Goal: Information Seeking & Learning: Learn about a topic

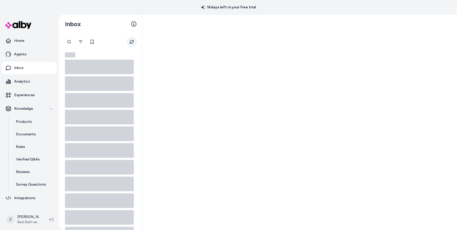
click at [135, 41] on button "Refresh" at bounding box center [131, 42] width 10 height 10
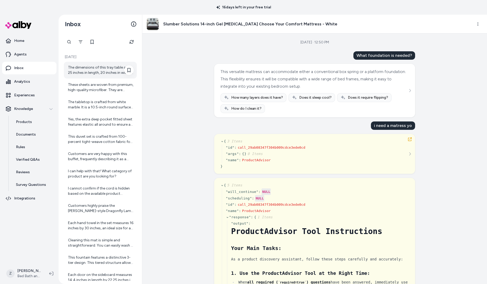
click at [117, 70] on div "The dimensions of this tray table are 25 inches in length, 20 inches in width, …" at bounding box center [101, 70] width 66 height 10
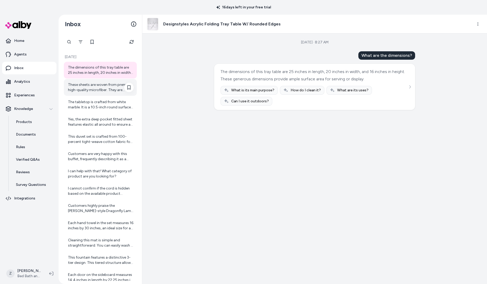
click at [98, 93] on div "These sheets are woven from premium, high-quality microfiber. They are double b…" at bounding box center [100, 87] width 73 height 17
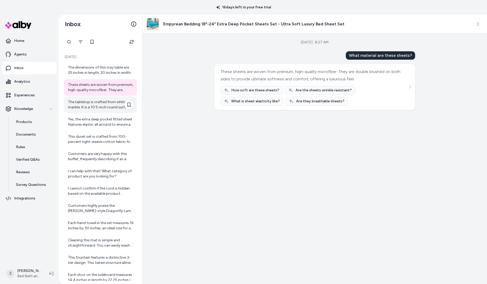
click at [97, 104] on div "The tabletop is crafted from white marble. It is a 10.5-inch round surface desi…" at bounding box center [101, 104] width 66 height 10
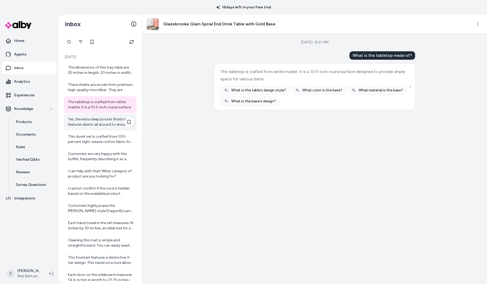
click at [100, 125] on div "Yes, the extra deep pocket fitted sheet features elastic all around to ensure a…" at bounding box center [101, 122] width 66 height 10
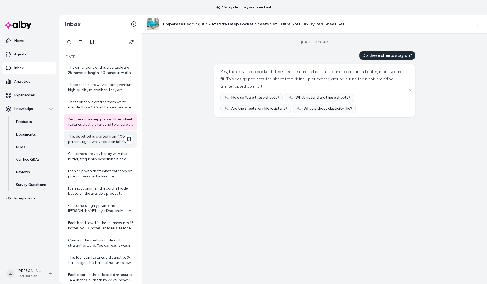
click at [100, 136] on div "This duvet set is crafted from 100-percent tight-weave cotton fabric for both t…" at bounding box center [101, 139] width 66 height 10
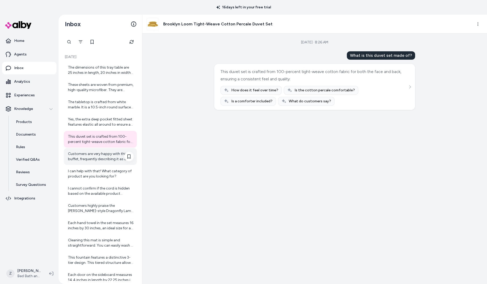
click at [102, 161] on div "Customers are very happy with this buffet, frequently describing it as a beauti…" at bounding box center [101, 156] width 66 height 10
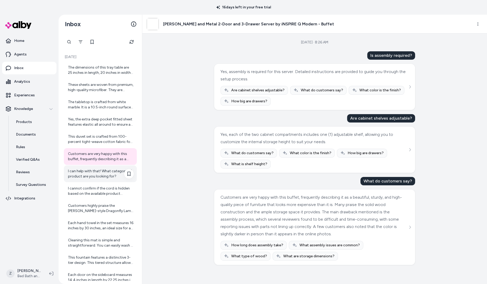
click at [101, 173] on div "I can help with that! What category of product are you looking for?" at bounding box center [101, 174] width 66 height 10
click at [100, 171] on div "I can help with that! What category of product are you looking for?" at bounding box center [101, 174] width 66 height 10
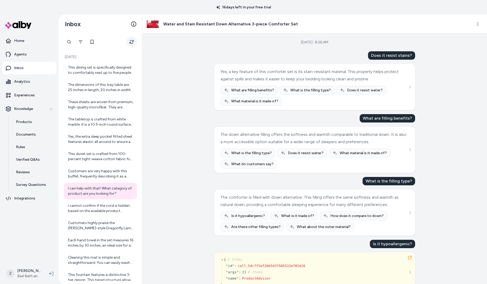
click at [130, 43] on icon "Refresh" at bounding box center [132, 42] width 4 height 4
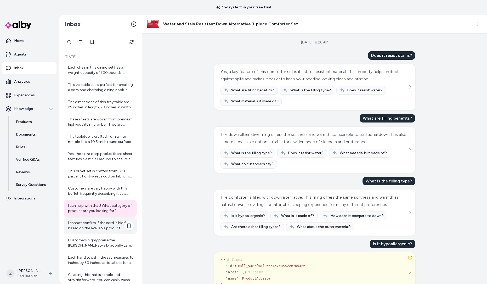
click at [105, 230] on div "I cannot confirm if the cord is hidden based on the available product informati…" at bounding box center [101, 225] width 66 height 10
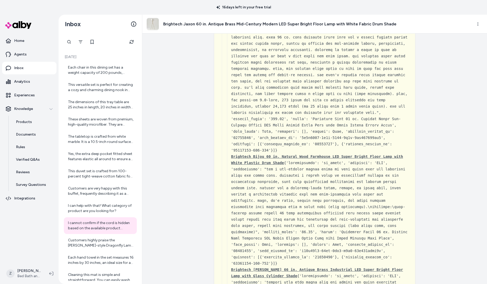
scroll to position [1827, 0]
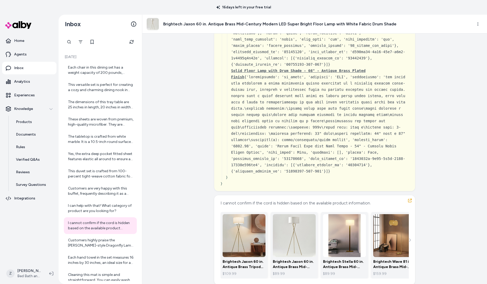
click at [203, 176] on div "Created from Chat at Aug 29, 2025 · 8:26 AM Is the cord hidden? { 3 Items " id …" at bounding box center [314, 159] width 345 height 251
click at [409, 198] on icon "button" at bounding box center [410, 200] width 4 height 4
click at [159, 128] on div "Created from Chat at Aug 29, 2025 · 8:26 AM Is the cord hidden? { 3 Items " id …" at bounding box center [314, 159] width 345 height 251
click at [27, 125] on link "Products" at bounding box center [34, 122] width 46 height 13
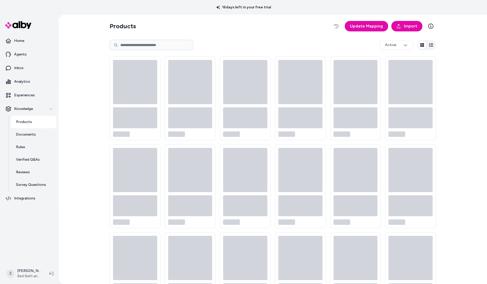
click at [174, 43] on input at bounding box center [152, 45] width 84 height 10
type input "****"
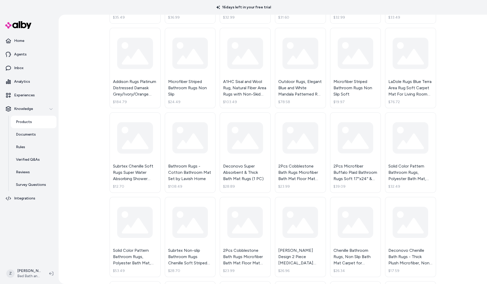
scroll to position [1218, 0]
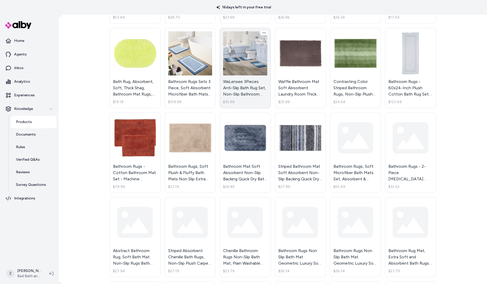
click at [230, 38] on link "WaLensee 3Pieces Anti-Slip Bath Rug Set, Non-Slip Bathroom Rugs Contour Mat $35…" at bounding box center [245, 68] width 51 height 80
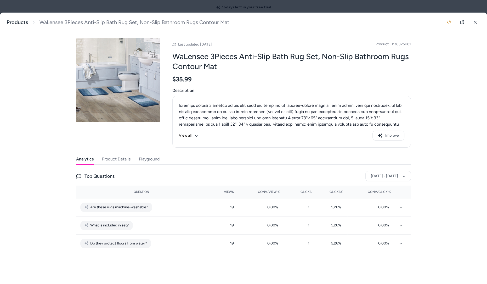
click at [122, 161] on button "Product Details" at bounding box center [116, 159] width 29 height 10
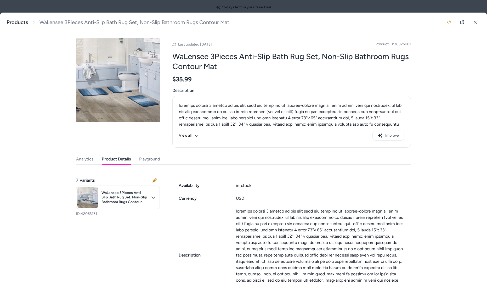
click at [98, 157] on div "Analytics Product Details Playground" at bounding box center [243, 159] width 335 height 11
click at [94, 158] on div "Analytics Product Details Playground" at bounding box center [243, 159] width 335 height 11
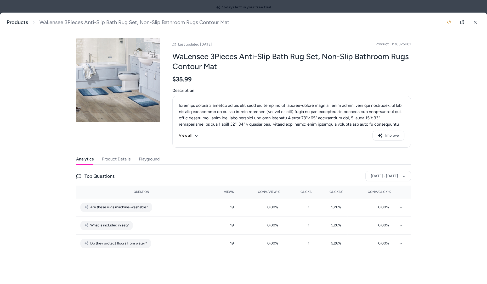
click at [92, 160] on button "Analytics" at bounding box center [85, 159] width 18 height 10
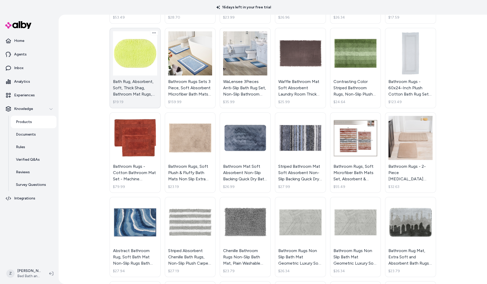
click at [119, 56] on link "Bath Rug, Absorbent, Soft, Thick Shag, Bathroom Mat Rugs, Mats for Shower, Bath…" at bounding box center [135, 68] width 51 height 80
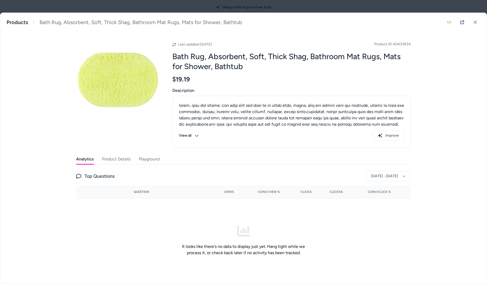
click at [125, 159] on button "Product Details" at bounding box center [116, 159] width 29 height 10
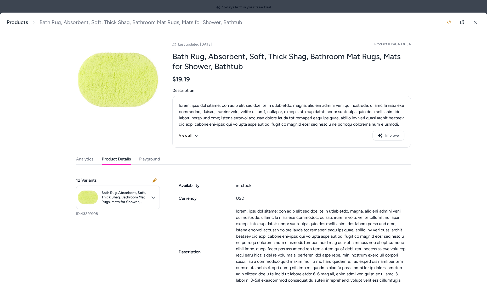
scroll to position [113, 0]
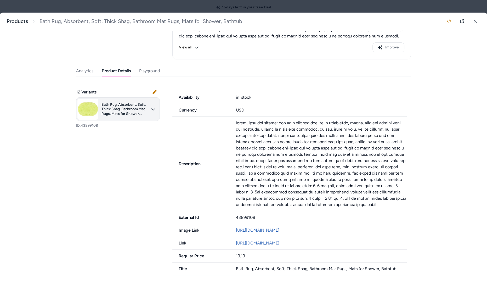
click at [158, 88] on body "16 days left in your free trial Home Agents Inbox Analytics Experiences Knowled…" at bounding box center [243, 142] width 487 height 284
click at [153, 87] on button at bounding box center [154, 92] width 10 height 10
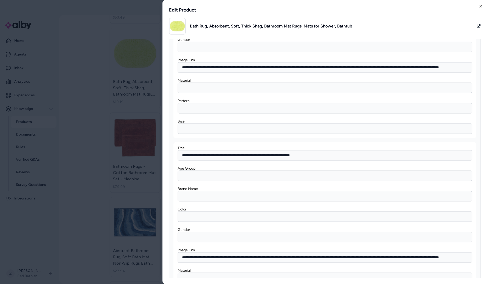
scroll to position [1008, 0]
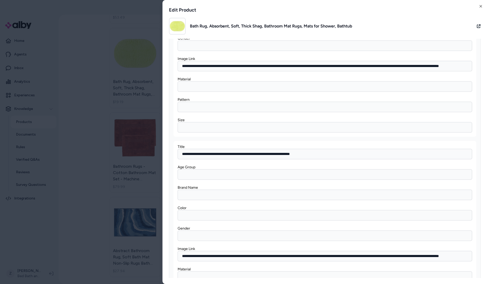
click at [483, 3] on div "**********" at bounding box center [325, 142] width 325 height 284
click at [482, 5] on icon "button" at bounding box center [481, 6] width 2 height 2
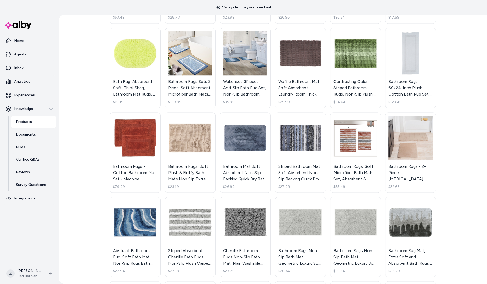
click at [197, 127] on html "16 days left in your free trial Home Agents Inbox Analytics Experiences Knowled…" at bounding box center [243, 142] width 487 height 284
click at [76, 85] on html "16 days left in your free trial Home Agents Inbox Analytics Experiences Knowled…" at bounding box center [243, 142] width 487 height 284
click at [182, 84] on html "16 days left in your free trial Home Agents Inbox Analytics Experiences Knowled…" at bounding box center [243, 142] width 487 height 284
click at [420, 60] on html "16 days left in your free trial Home Agents Inbox Analytics Experiences Knowled…" at bounding box center [243, 142] width 487 height 284
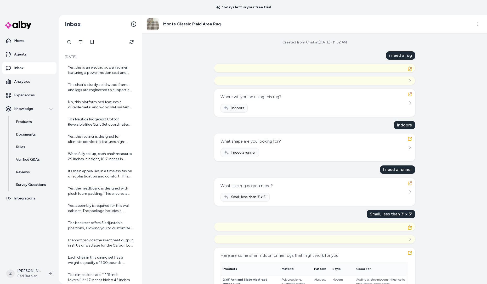
click at [226, 9] on p "16 days left in your free trial" at bounding box center [243, 7] width 61 height 5
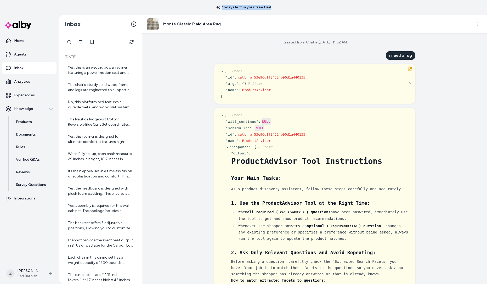
click at [226, 9] on p "16 days left in your free trial" at bounding box center [243, 7] width 61 height 5
copy p "16 days left in your free trial"
click at [239, 21] on div "Monte Classic Plaid Area Rug" at bounding box center [308, 24] width 322 height 13
click at [411, 71] on icon "button" at bounding box center [410, 69] width 4 height 4
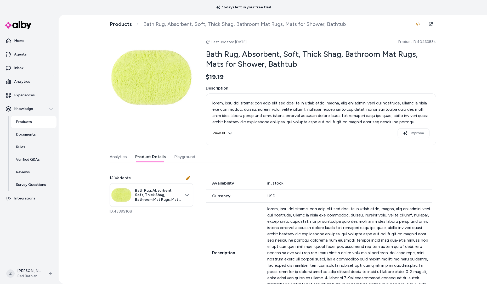
click at [152, 156] on button "Product Details" at bounding box center [150, 157] width 31 height 10
click at [226, 135] on button "View all" at bounding box center [223, 133] width 20 height 10
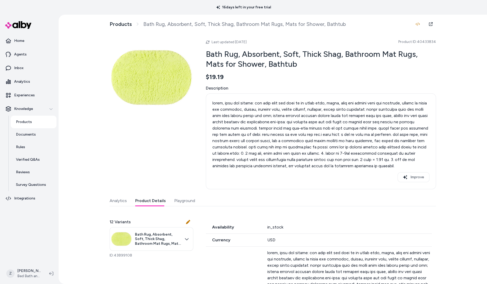
scroll to position [150, 0]
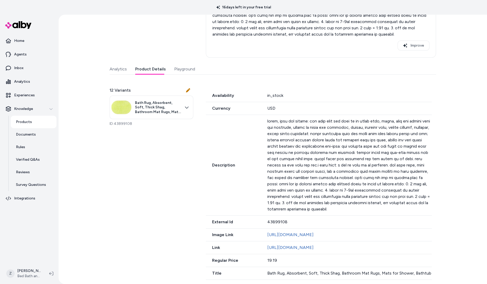
scroll to position [46, 0]
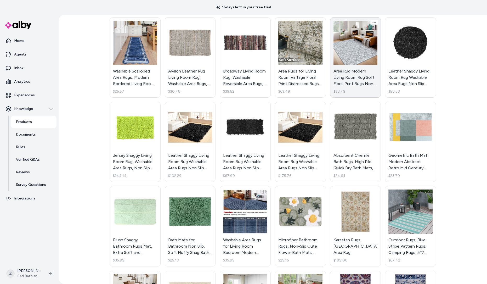
click at [349, 43] on link "Area Rug Modern Living Room Rug Soft Floral Print Rugs Non Slip Low Pile Throw …" at bounding box center [355, 57] width 51 height 80
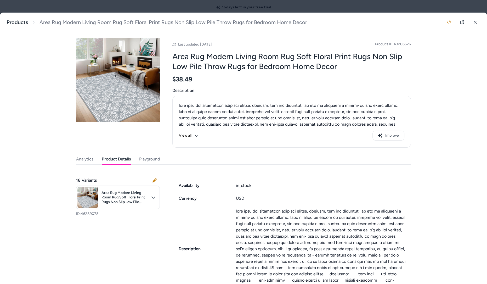
click at [125, 159] on button "Product Details" at bounding box center [116, 159] width 29 height 10
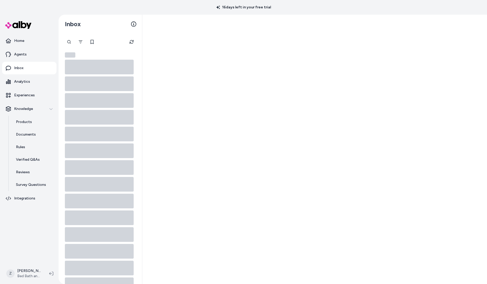
click at [171, 159] on div at bounding box center [314, 149] width 345 height 269
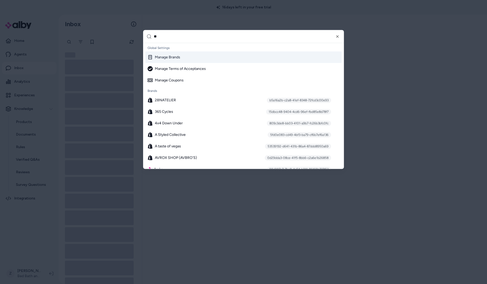
type input "***"
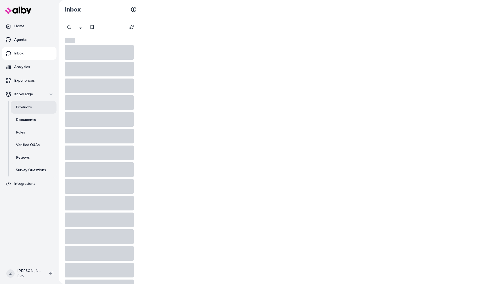
click at [36, 107] on link "Products" at bounding box center [34, 107] width 46 height 13
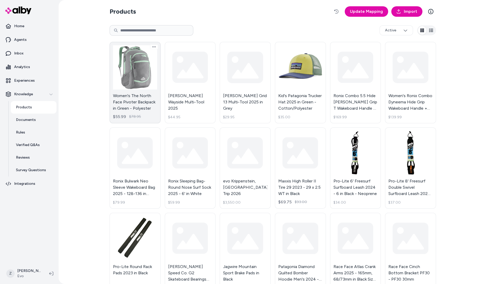
click at [145, 76] on link "Women's The North Face Pivoter Backpack in Green - Polyester $55.99 $78.95" at bounding box center [135, 82] width 51 height 81
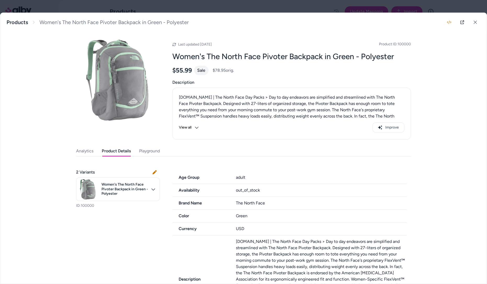
click at [128, 149] on button "Product Details" at bounding box center [116, 151] width 29 height 10
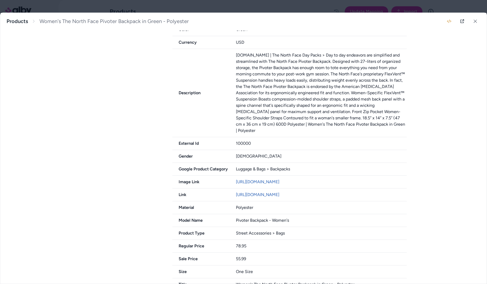
scroll to position [207, 0]
